Goal: Task Accomplishment & Management: Manage account settings

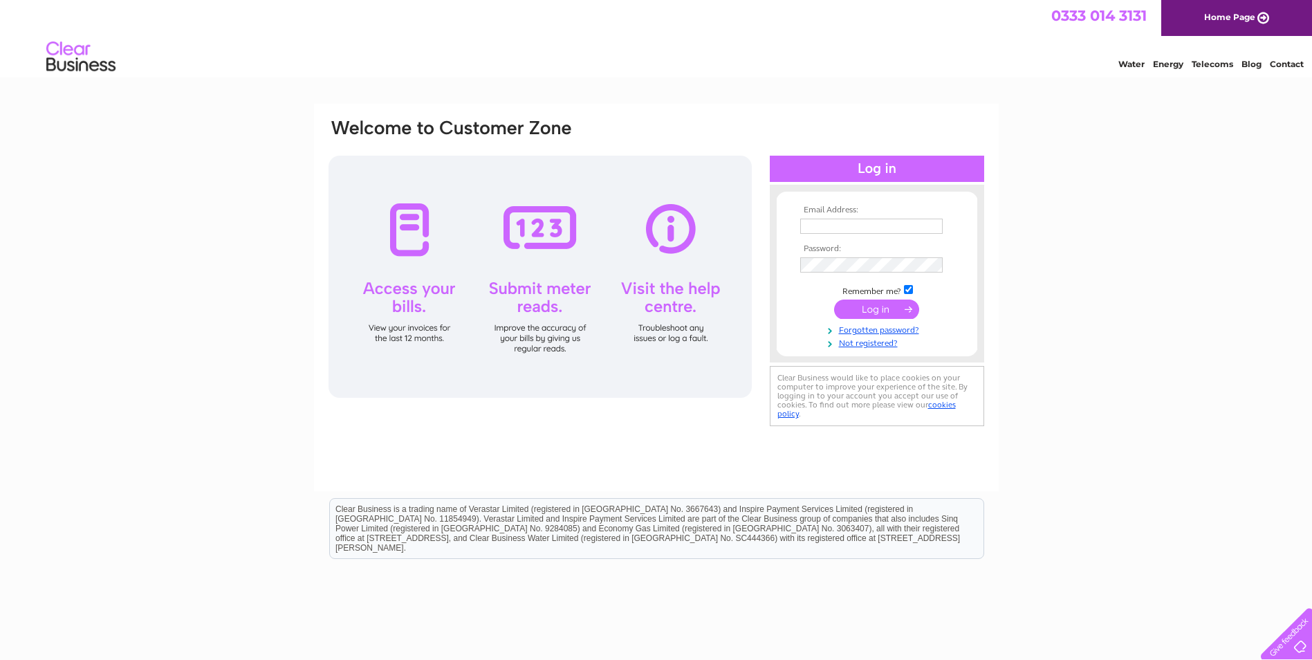
type input "brenda@dalesengineering.co.uk"
click at [880, 304] on input "submit" at bounding box center [876, 309] width 85 height 19
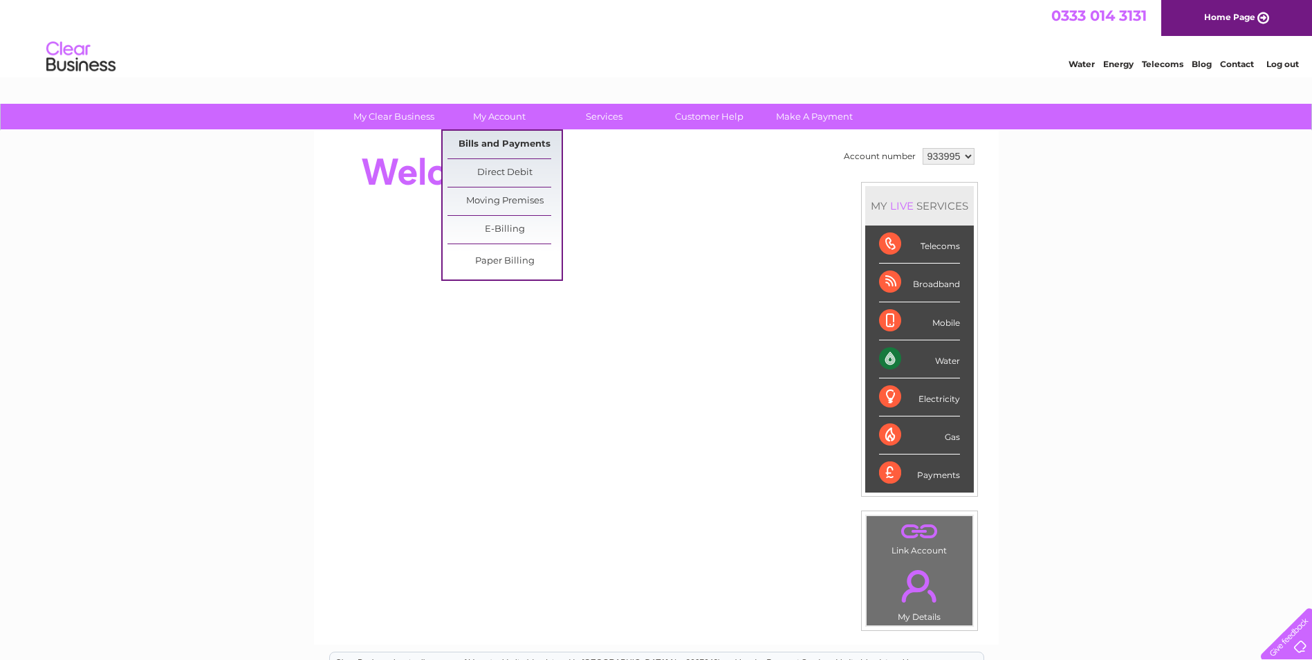
click at [489, 143] on link "Bills and Payments" at bounding box center [505, 145] width 114 height 28
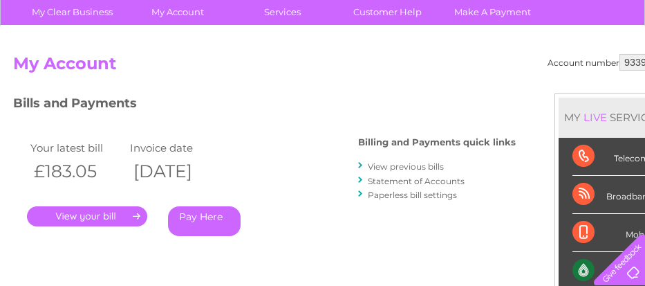
scroll to position [208, 0]
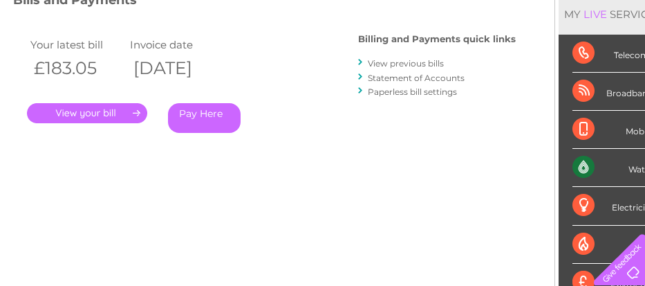
click at [87, 116] on link "." at bounding box center [87, 113] width 120 height 20
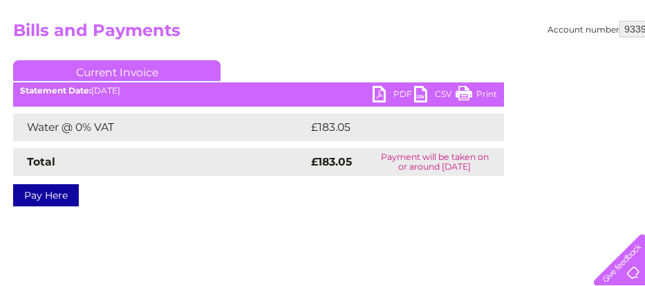
scroll to position [138, 0]
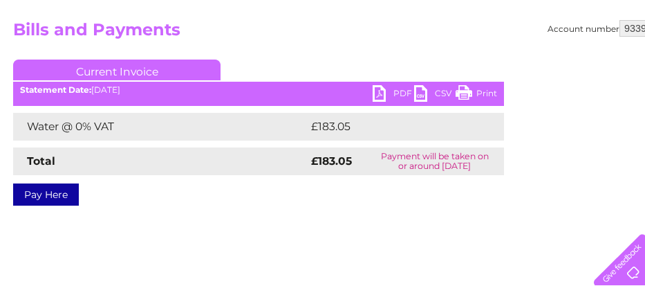
click at [390, 93] on link "PDF" at bounding box center [394, 95] width 42 height 20
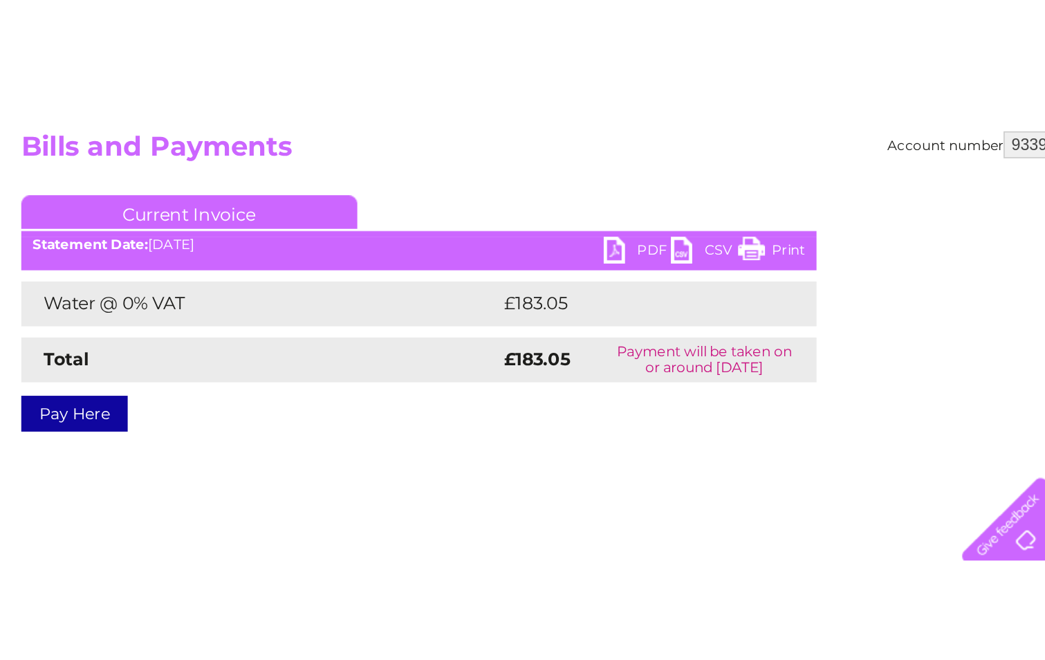
scroll to position [105, 0]
